Goal: Find specific page/section: Find specific page/section

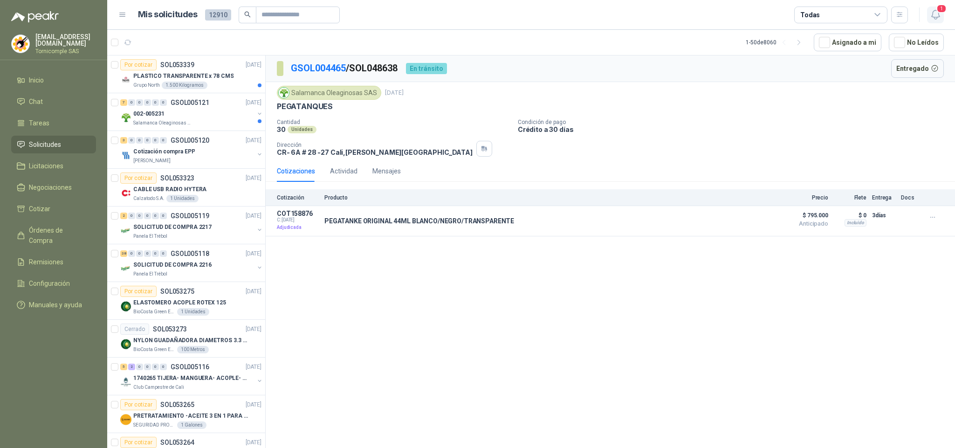
click at [937, 10] on span "1" at bounding box center [941, 8] width 10 height 9
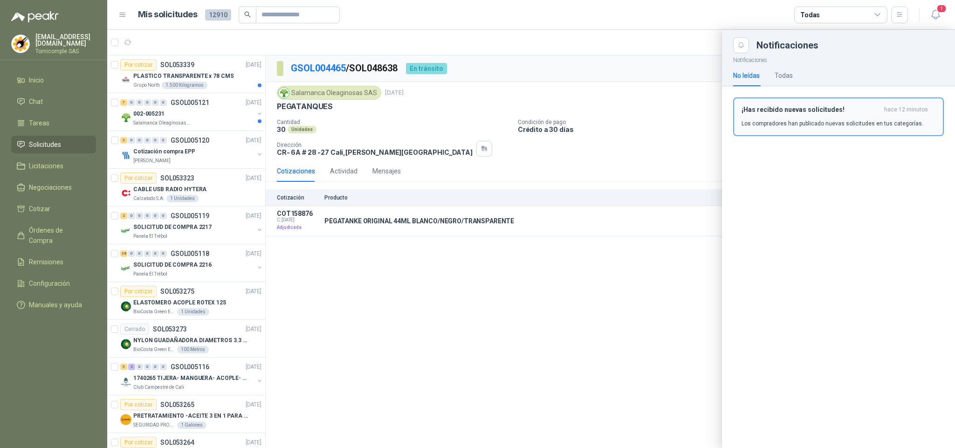
click at [900, 109] on span "hace 12 minutos" at bounding box center [906, 110] width 44 height 8
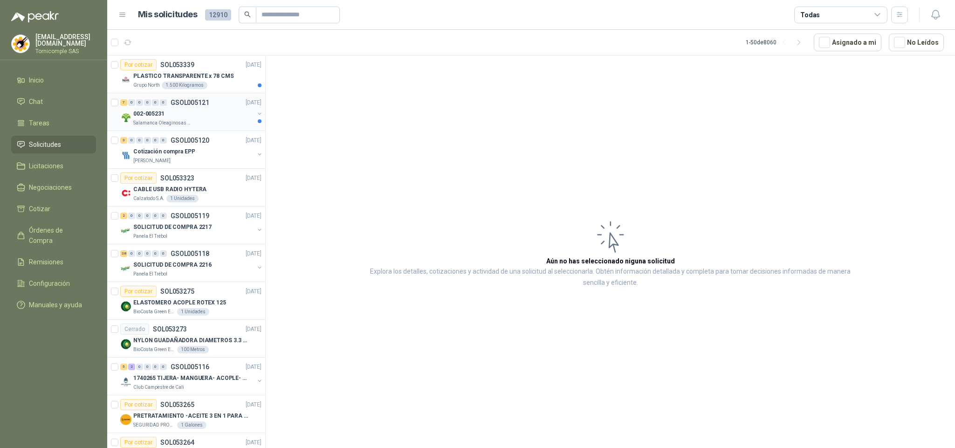
click at [245, 125] on div "Salamanca Oleaginosas SAS" at bounding box center [193, 122] width 121 height 7
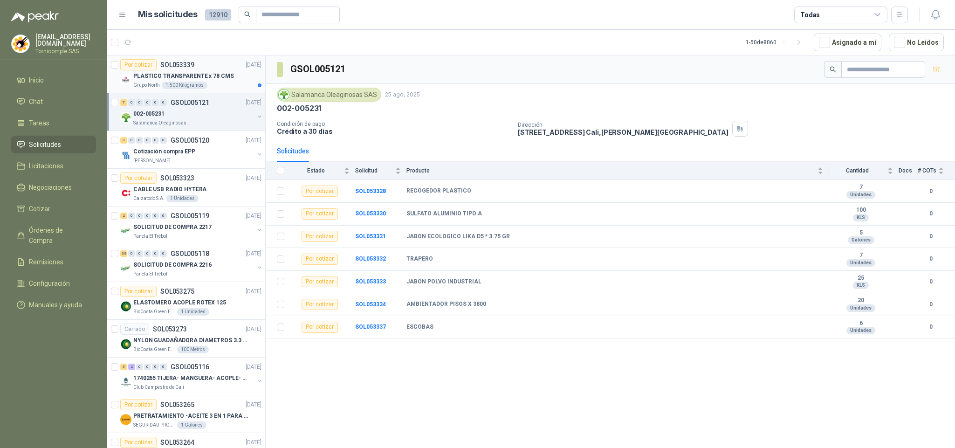
click at [177, 85] on div "1.500 Kilogramos" at bounding box center [185, 85] width 46 height 7
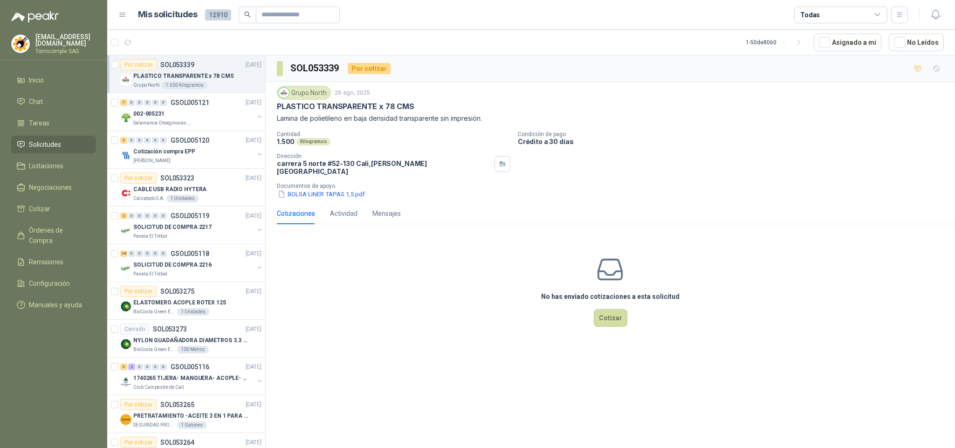
drag, startPoint x: 304, startPoint y: 167, endPoint x: 411, endPoint y: 161, distance: 107.3
click at [411, 161] on div "Dirección [STREET_ADDRESS][PERSON_NAME]" at bounding box center [384, 164] width 214 height 22
click at [66, 142] on li "Solicitudes" at bounding box center [54, 144] width 74 height 10
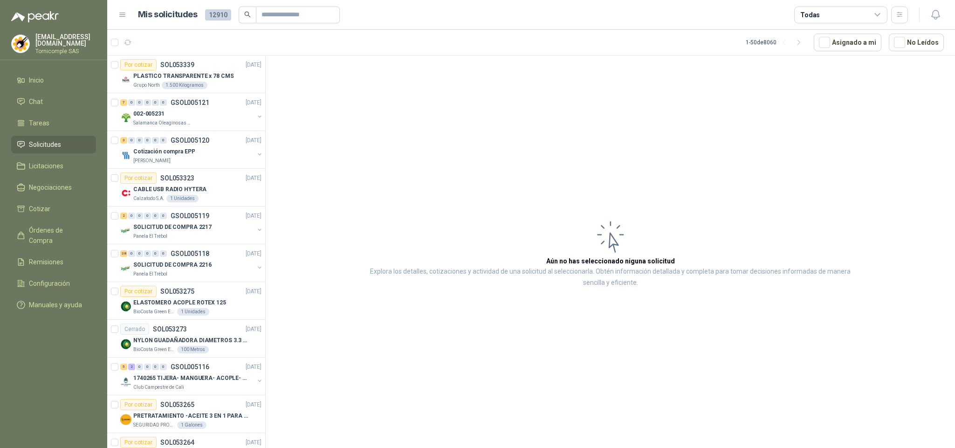
click at [940, 17] on button "button" at bounding box center [935, 15] width 17 height 17
